Goal: Find specific page/section: Find specific page/section

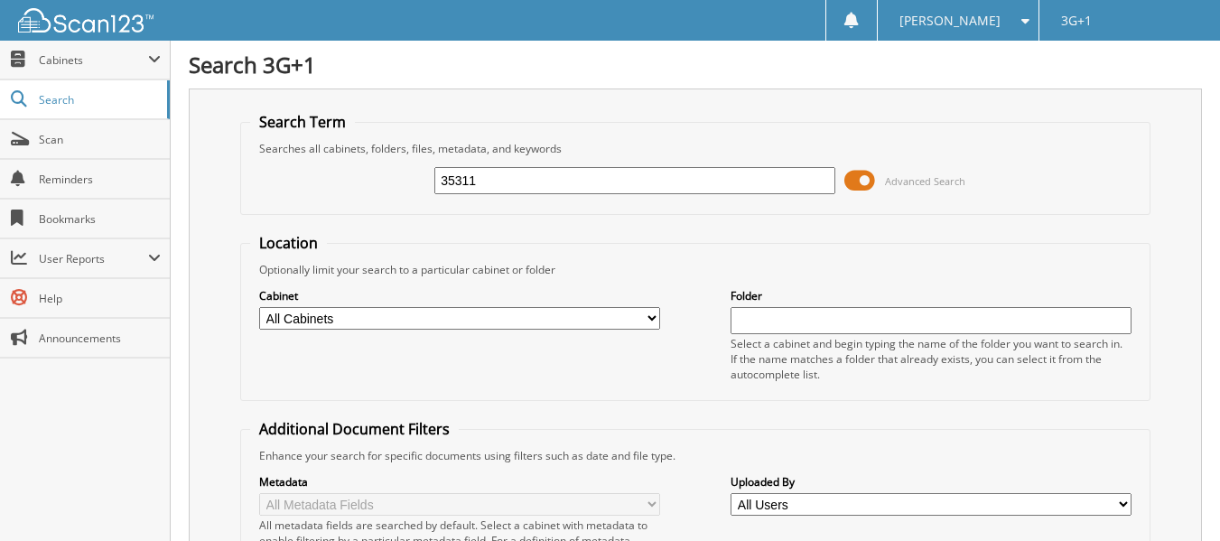
type input "35311"
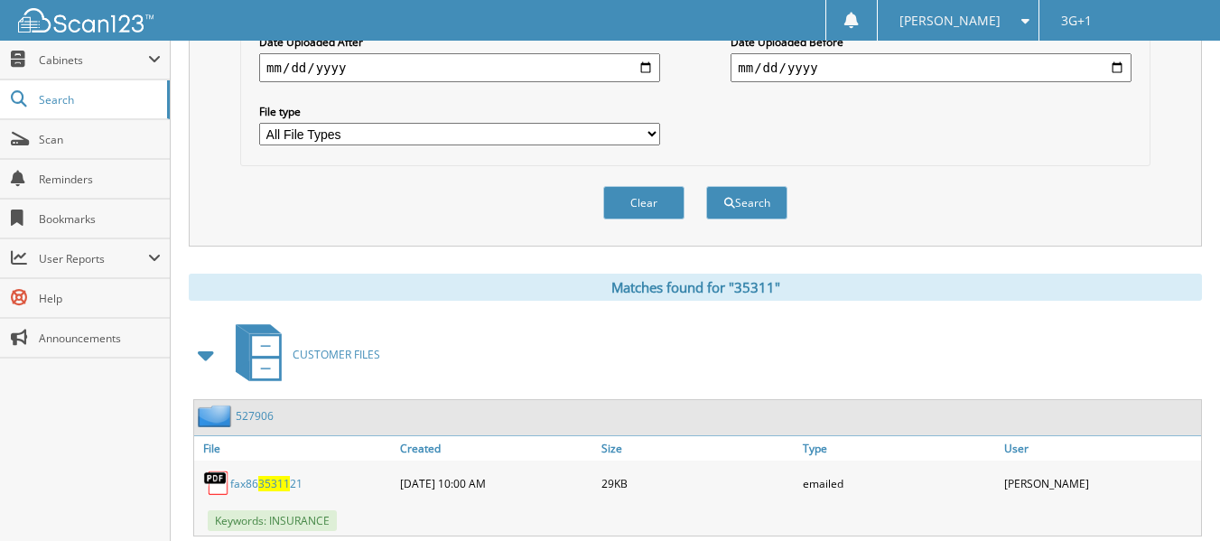
scroll to position [722, 0]
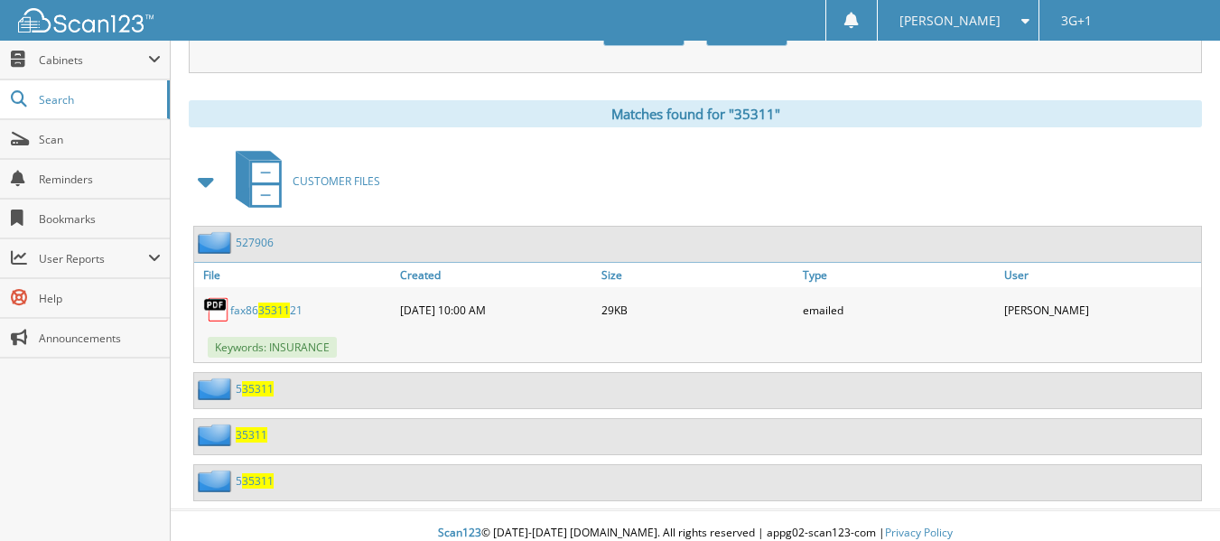
click at [241, 435] on span "35311" at bounding box center [252, 434] width 32 height 15
